Goal: Transaction & Acquisition: Purchase product/service

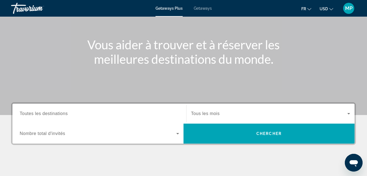
scroll to position [55, 0]
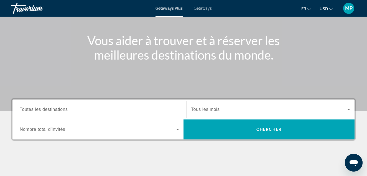
click at [53, 116] on div "Search widget" at bounding box center [99, 110] width 159 height 16
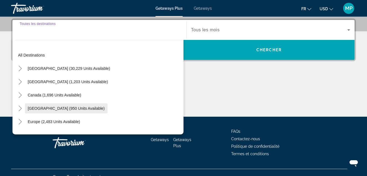
scroll to position [135, 0]
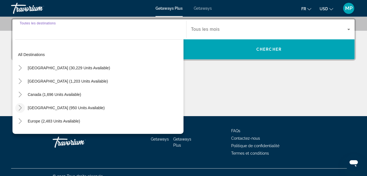
click at [19, 108] on icon "Toggle Caribbean & Atlantic Islands (950 units available)" at bounding box center [20, 108] width 6 height 6
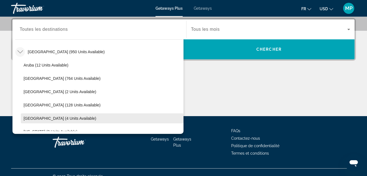
click at [25, 116] on span "[GEOGRAPHIC_DATA] (4 units available)" at bounding box center [60, 118] width 73 height 4
type input "**********"
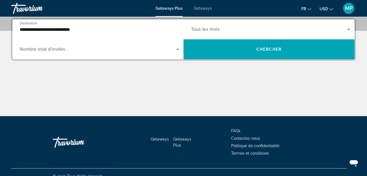
click at [55, 48] on span "Nombre total d'invités" at bounding box center [42, 49] width 45 height 5
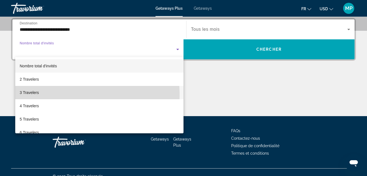
click at [34, 95] on span "3 Travelers" at bounding box center [29, 92] width 19 height 7
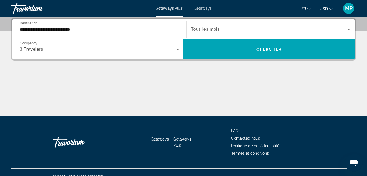
click at [233, 34] on div "Search widget" at bounding box center [270, 30] width 159 height 16
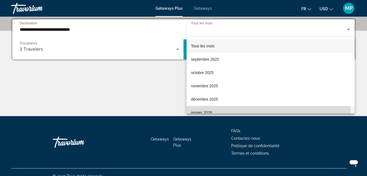
click at [207, 110] on span "janvier 2026" at bounding box center [201, 112] width 21 height 7
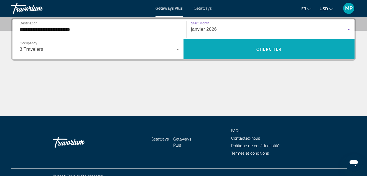
click at [259, 42] on span "Search widget" at bounding box center [268, 49] width 171 height 20
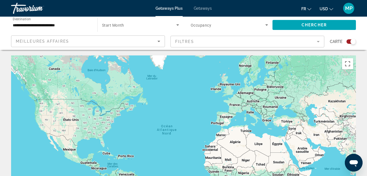
click at [119, 24] on span "Start Month" at bounding box center [113, 25] width 22 height 4
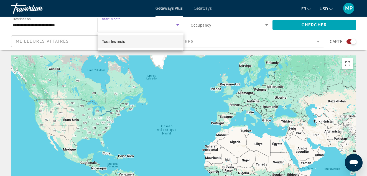
click at [114, 45] on mat-option "Tous les mois" at bounding box center [141, 41] width 86 height 13
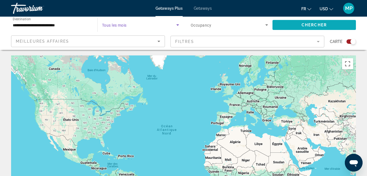
click at [303, 25] on span "Chercher" at bounding box center [313, 25] width 25 height 4
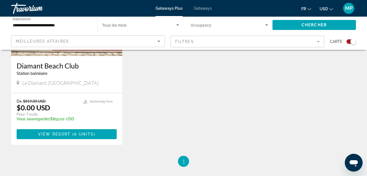
scroll to position [249, 0]
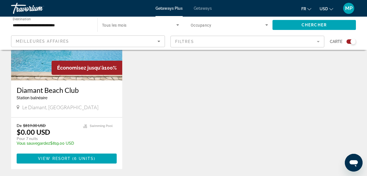
click at [61, 114] on div "[GEOGRAPHIC_DATA] balnéaire - Ceci est une station d'adultes seulement Le Diama…" at bounding box center [66, 98] width 111 height 37
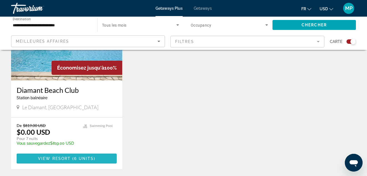
click at [86, 157] on span "6 units" at bounding box center [84, 158] width 20 height 4
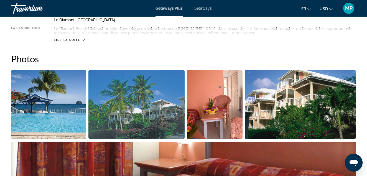
scroll to position [305, 0]
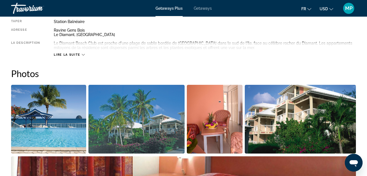
click at [198, 9] on span "Getaways" at bounding box center [203, 8] width 18 height 4
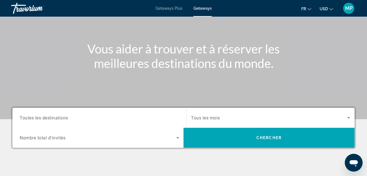
scroll to position [83, 0]
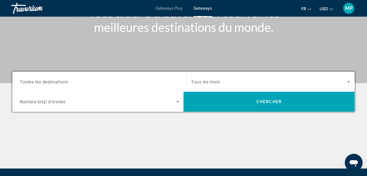
click at [50, 82] on span "Toutes les destinations" at bounding box center [44, 81] width 48 height 5
click at [50, 82] on input "Destination Toutes les destinations" at bounding box center [99, 82] width 159 height 7
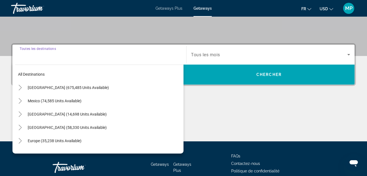
scroll to position [135, 0]
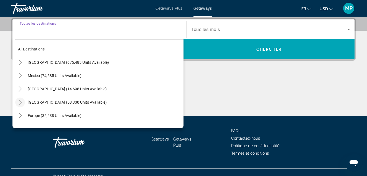
click at [19, 103] on icon "Toggle Caribbean & Atlantic Islands (58,330 units available)" at bounding box center [20, 102] width 6 height 6
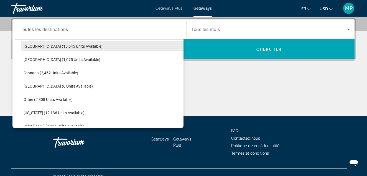
scroll to position [111, 0]
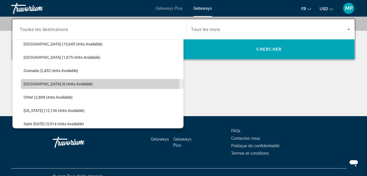
click at [39, 84] on span "[GEOGRAPHIC_DATA] (6 units available)" at bounding box center [58, 84] width 69 height 4
type input "**********"
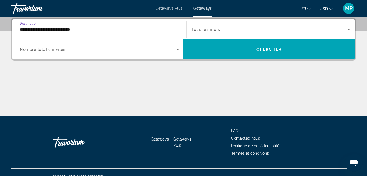
click at [59, 51] on span "Nombre total d'invités" at bounding box center [43, 49] width 46 height 5
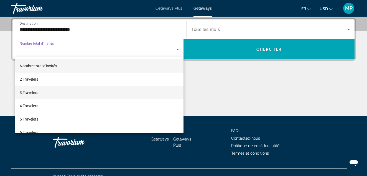
click at [31, 92] on span "3 Travelers" at bounding box center [29, 92] width 19 height 7
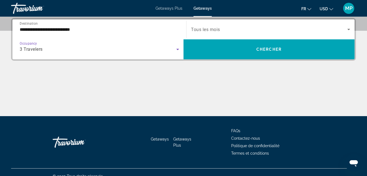
click at [219, 28] on span "Tous les mois" at bounding box center [205, 29] width 29 height 5
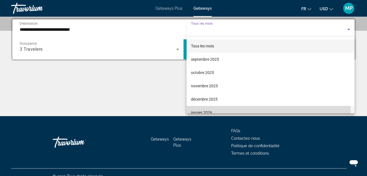
click at [201, 111] on span "janvier 2026" at bounding box center [201, 112] width 21 height 7
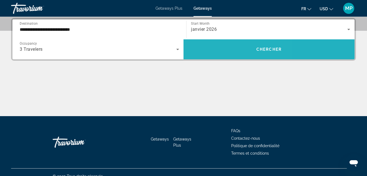
click at [218, 50] on span "Search widget" at bounding box center [268, 49] width 171 height 13
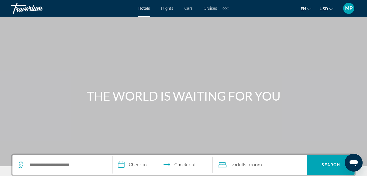
scroll to position [55, 0]
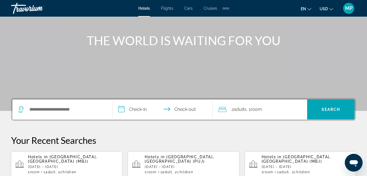
click at [308, 8] on icon "Change language" at bounding box center [309, 9] width 4 height 4
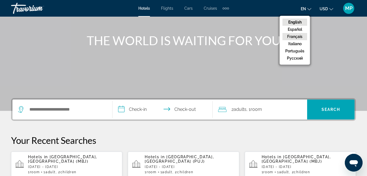
click at [296, 34] on button "Français" at bounding box center [294, 36] width 25 height 7
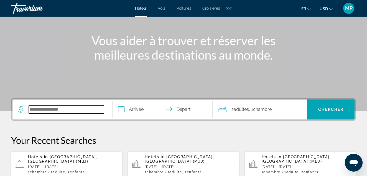
click at [70, 106] on input "Search widget" at bounding box center [66, 109] width 75 height 8
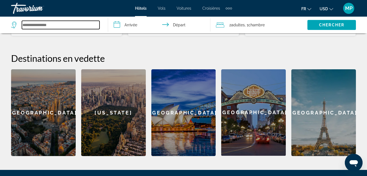
scroll to position [135, 0]
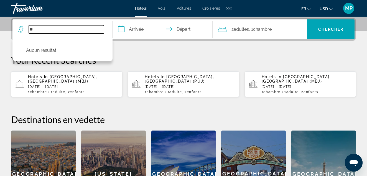
type input "*"
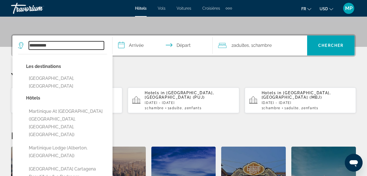
scroll to position [92, 0]
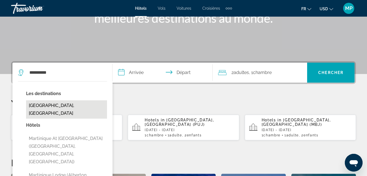
click at [65, 109] on button "[GEOGRAPHIC_DATA], [GEOGRAPHIC_DATA]" at bounding box center [66, 109] width 81 height 18
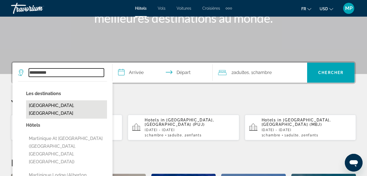
type input "**********"
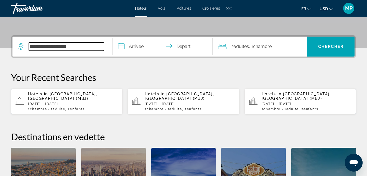
scroll to position [135, 0]
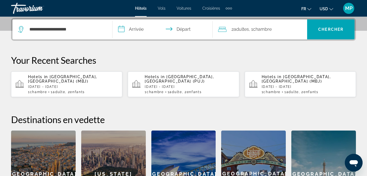
click at [137, 31] on input "**********" at bounding box center [163, 30] width 102 height 22
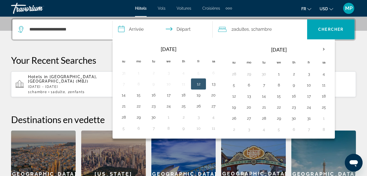
click at [119, 29] on input "**********" at bounding box center [163, 30] width 102 height 22
click at [324, 48] on th "Next month" at bounding box center [323, 49] width 15 height 12
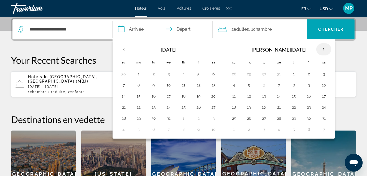
click at [324, 48] on th "Next month" at bounding box center [323, 49] width 15 height 12
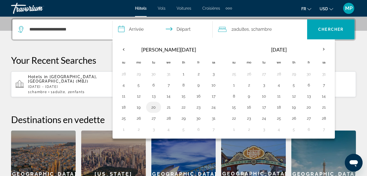
click at [154, 108] on button "20" at bounding box center [153, 107] width 9 height 8
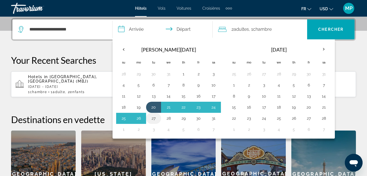
click at [154, 121] on button "27" at bounding box center [153, 118] width 9 height 8
type input "**********"
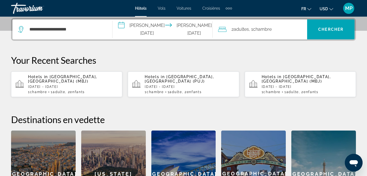
click at [259, 33] on span ", 1 Chambre pièces" at bounding box center [260, 29] width 23 height 8
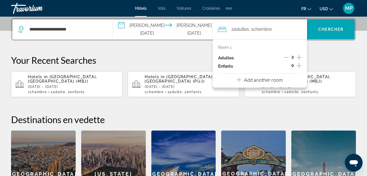
click at [284, 58] on icon "Decrement adults" at bounding box center [286, 57] width 5 height 5
click at [298, 64] on icon "Increment children" at bounding box center [298, 65] width 5 height 7
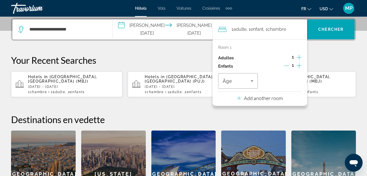
click at [298, 64] on icon "Increment children" at bounding box center [298, 65] width 5 height 7
click at [252, 81] on icon "Travelers: 1 adult, 2 children" at bounding box center [251, 80] width 3 height 1
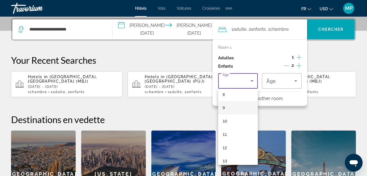
scroll to position [166, 0]
click at [226, 116] on span "14" at bounding box center [224, 117] width 4 height 7
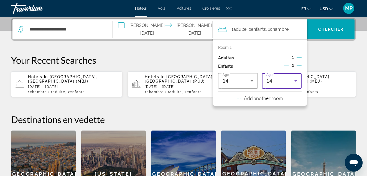
click at [297, 81] on icon "Travelers: 1 adult, 2 children" at bounding box center [295, 81] width 7 height 7
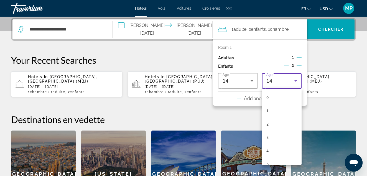
scroll to position [126, 0]
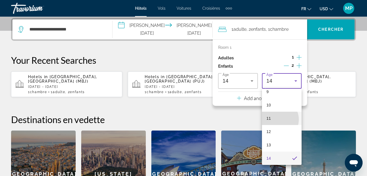
click at [276, 119] on mat-option "11" at bounding box center [282, 118] width 40 height 13
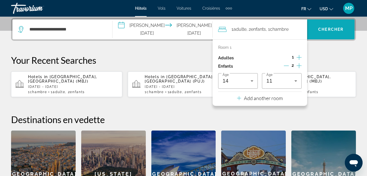
click at [312, 35] on span "Search widget" at bounding box center [330, 29] width 47 height 13
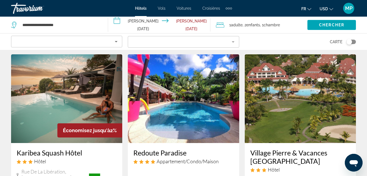
scroll to position [194, 0]
